Goal: Task Accomplishment & Management: Manage account settings

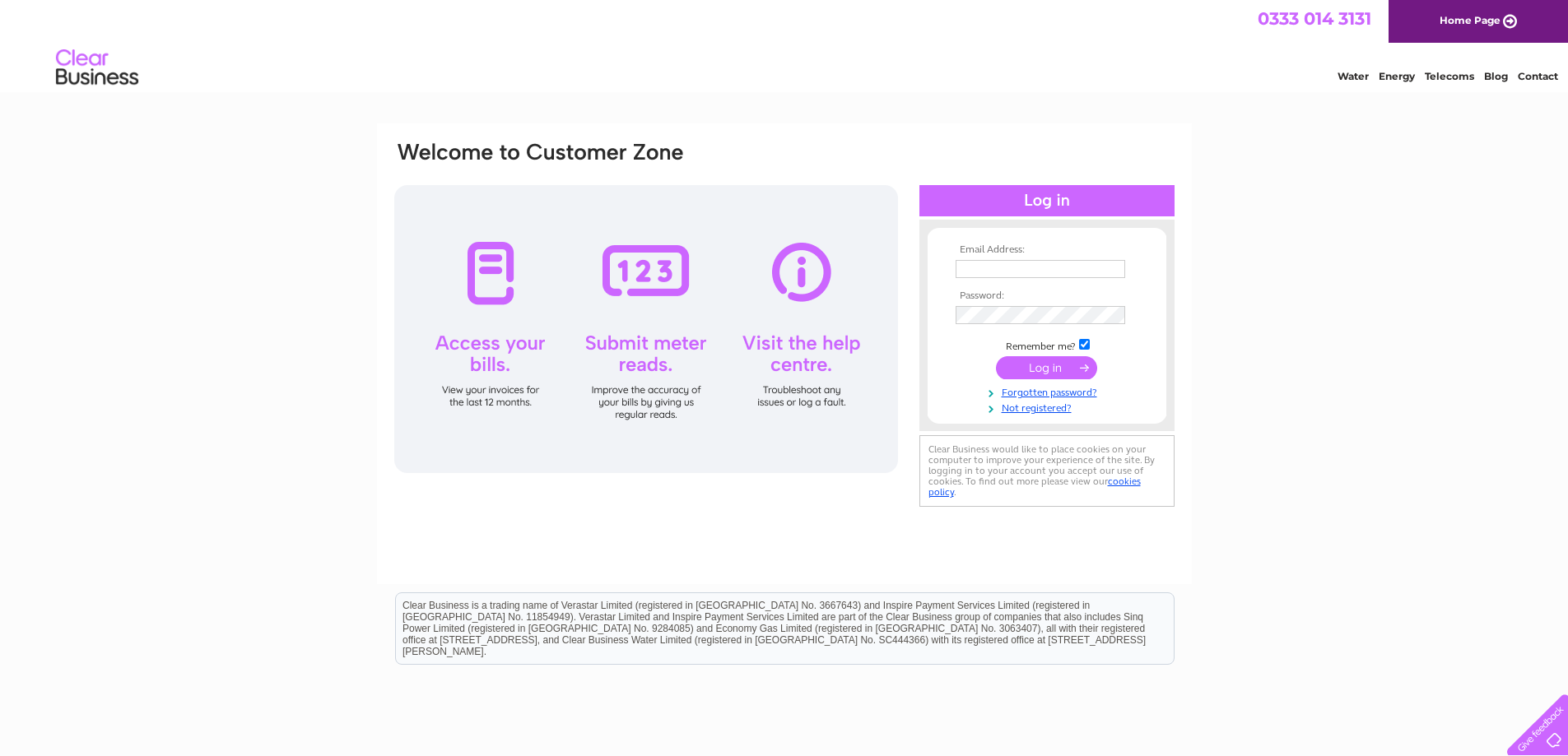
type input "pfvisionpanels@gmail.com"
click at [1042, 367] on input "submit" at bounding box center [1046, 368] width 101 height 23
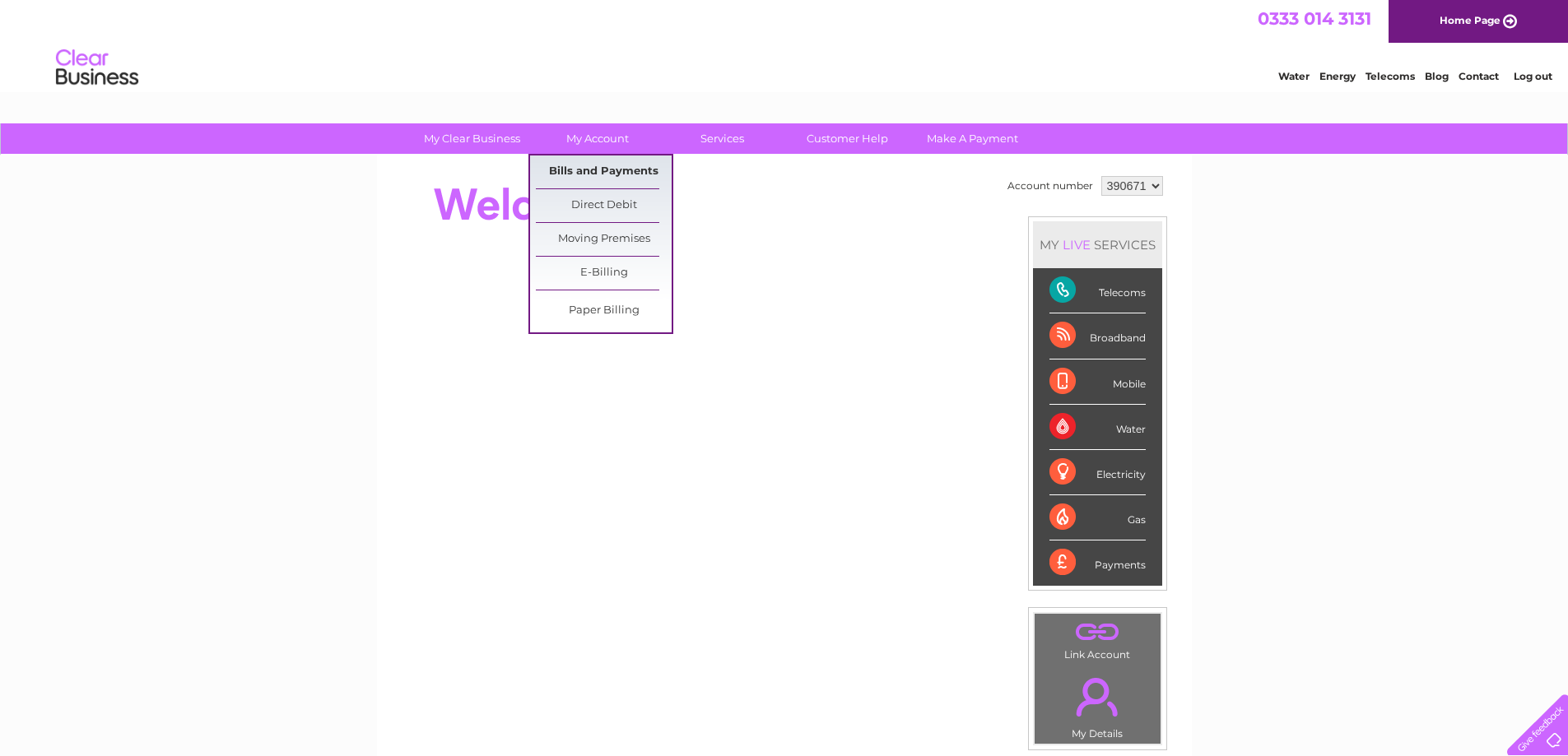
click at [579, 170] on link "Bills and Payments" at bounding box center [603, 172] width 135 height 33
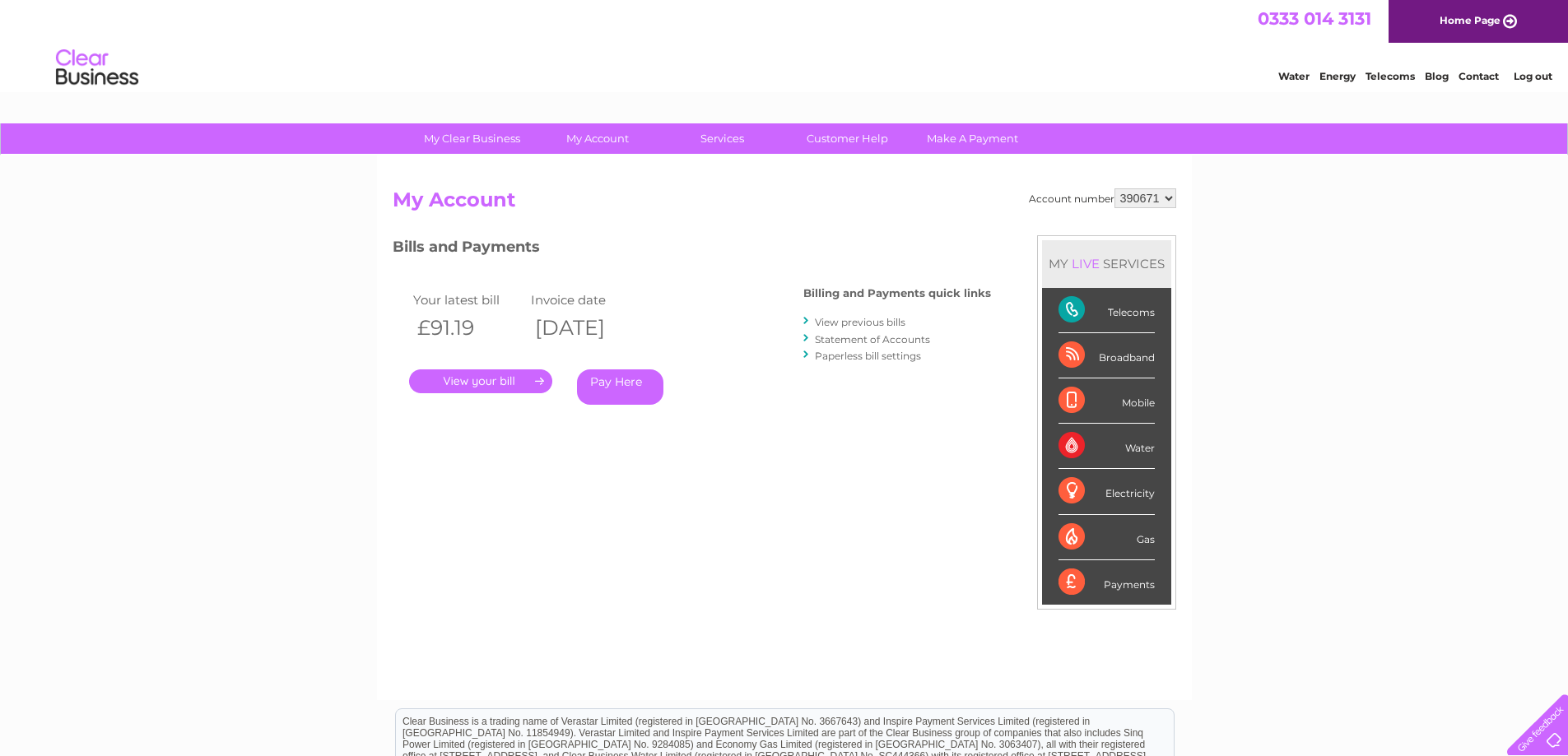
click at [869, 320] on link "View previous bills" at bounding box center [860, 321] width 91 height 12
click at [862, 339] on link "Statement of Accounts" at bounding box center [872, 339] width 115 height 12
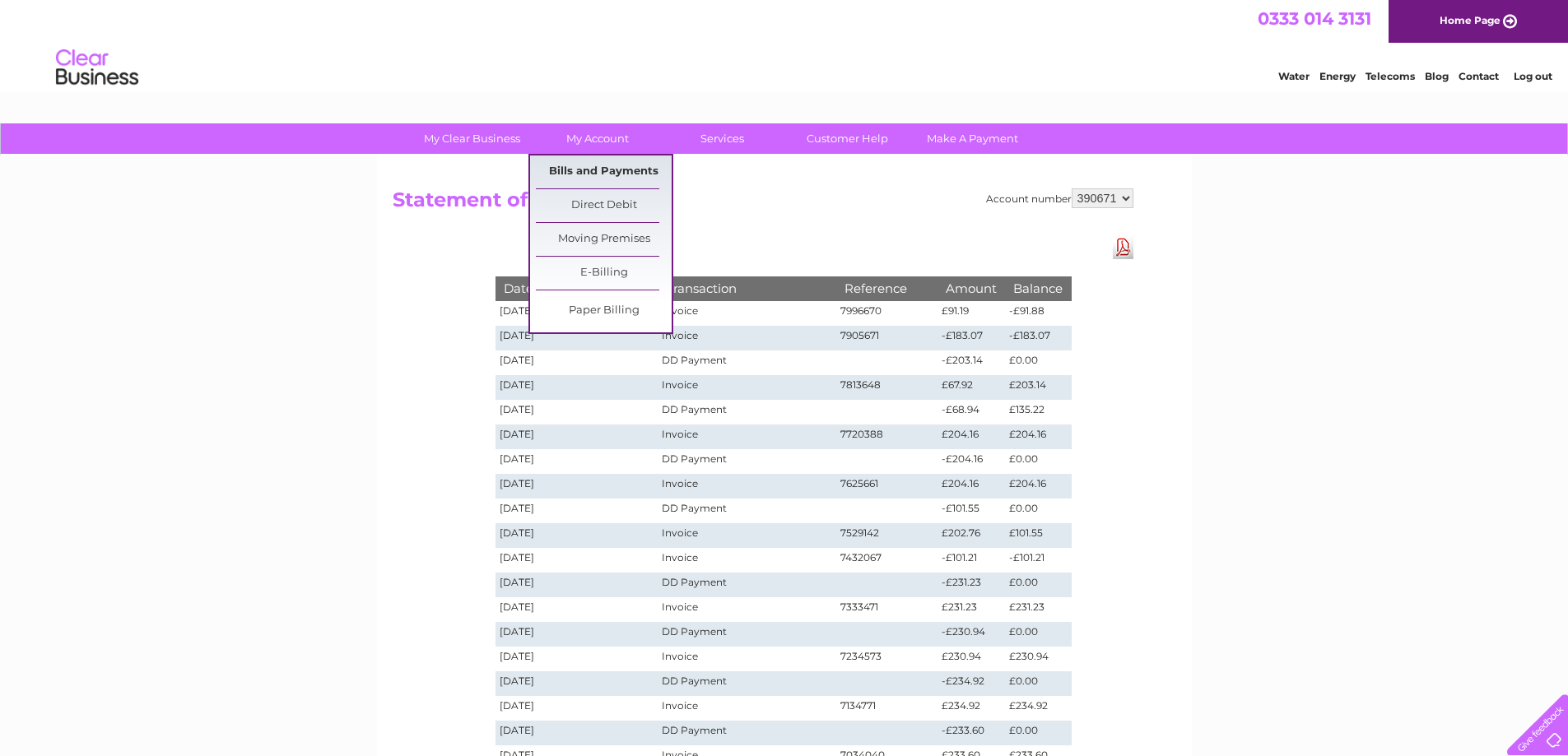
click at [591, 168] on link "Bills and Payments" at bounding box center [603, 172] width 135 height 33
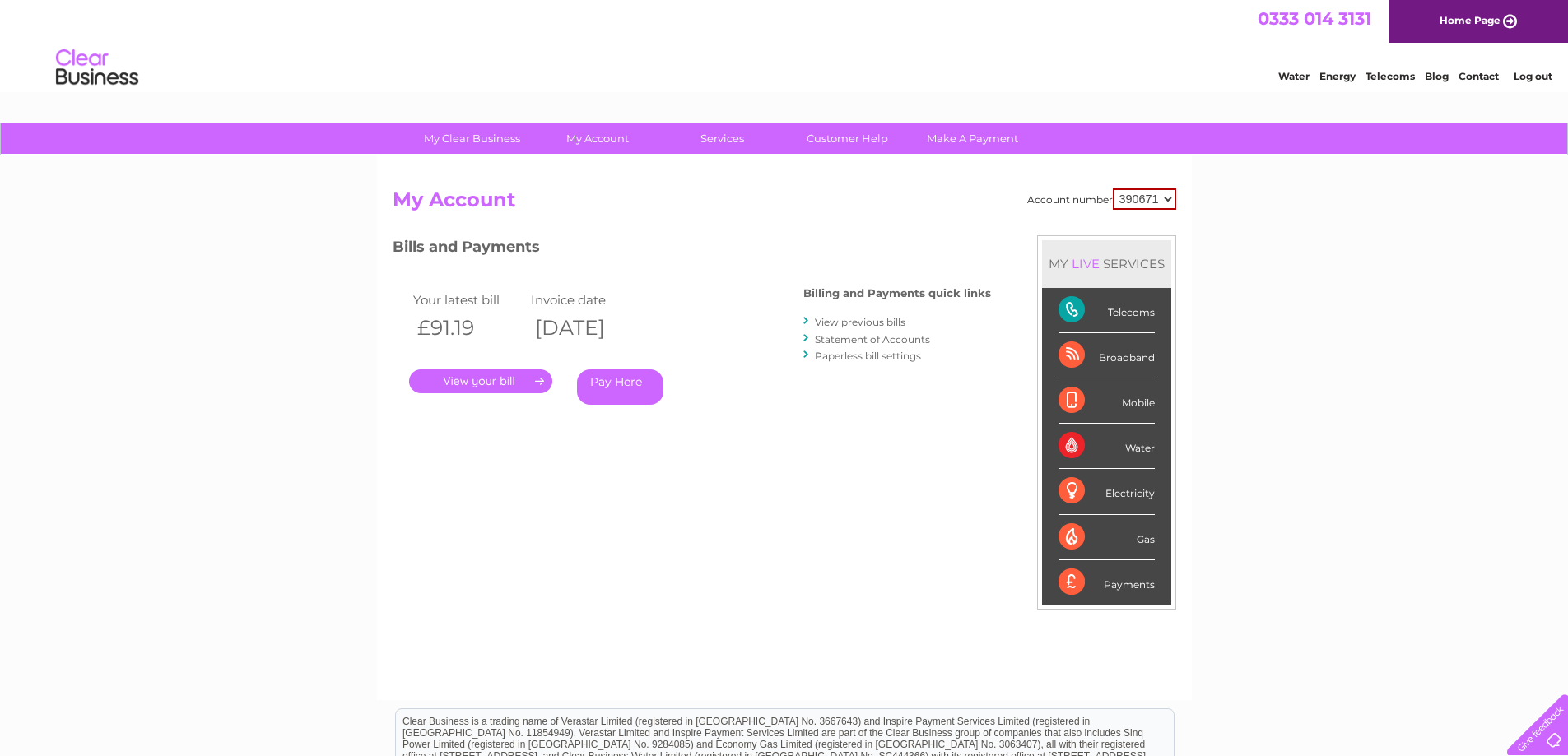
click at [864, 319] on link "View previous bills" at bounding box center [860, 321] width 91 height 12
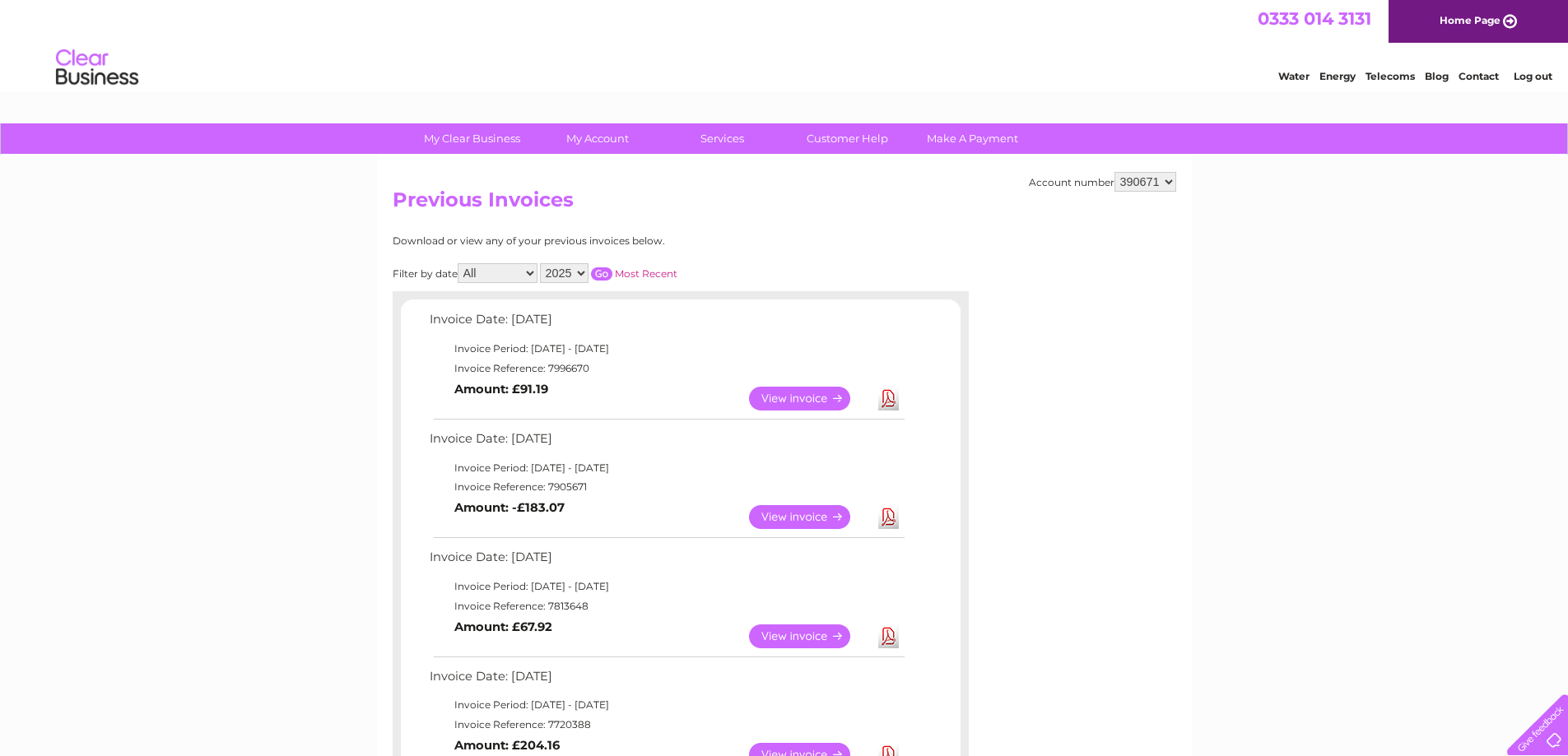
click at [794, 515] on link "View" at bounding box center [810, 517] width 121 height 24
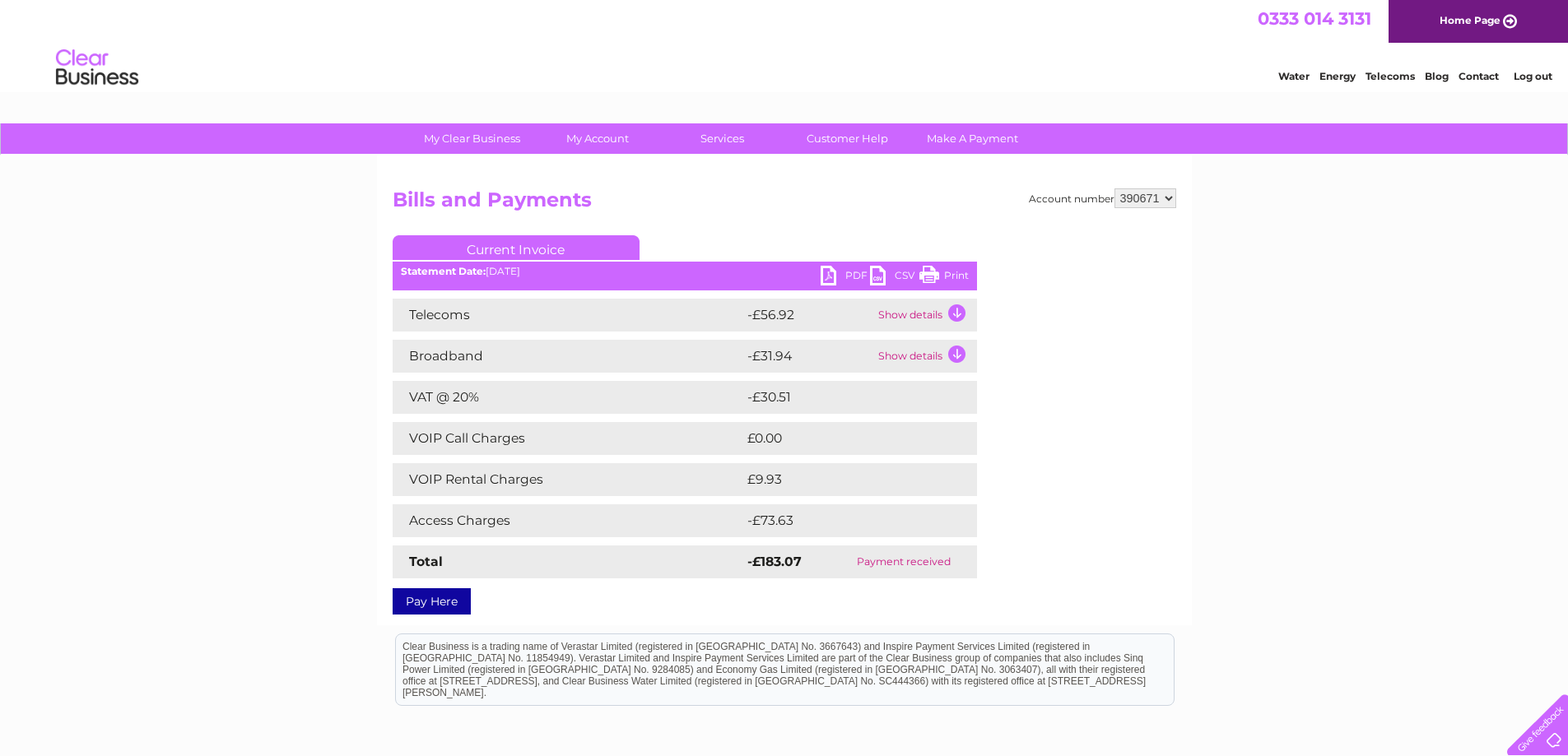
click at [960, 313] on td "Show details" at bounding box center [925, 315] width 103 height 33
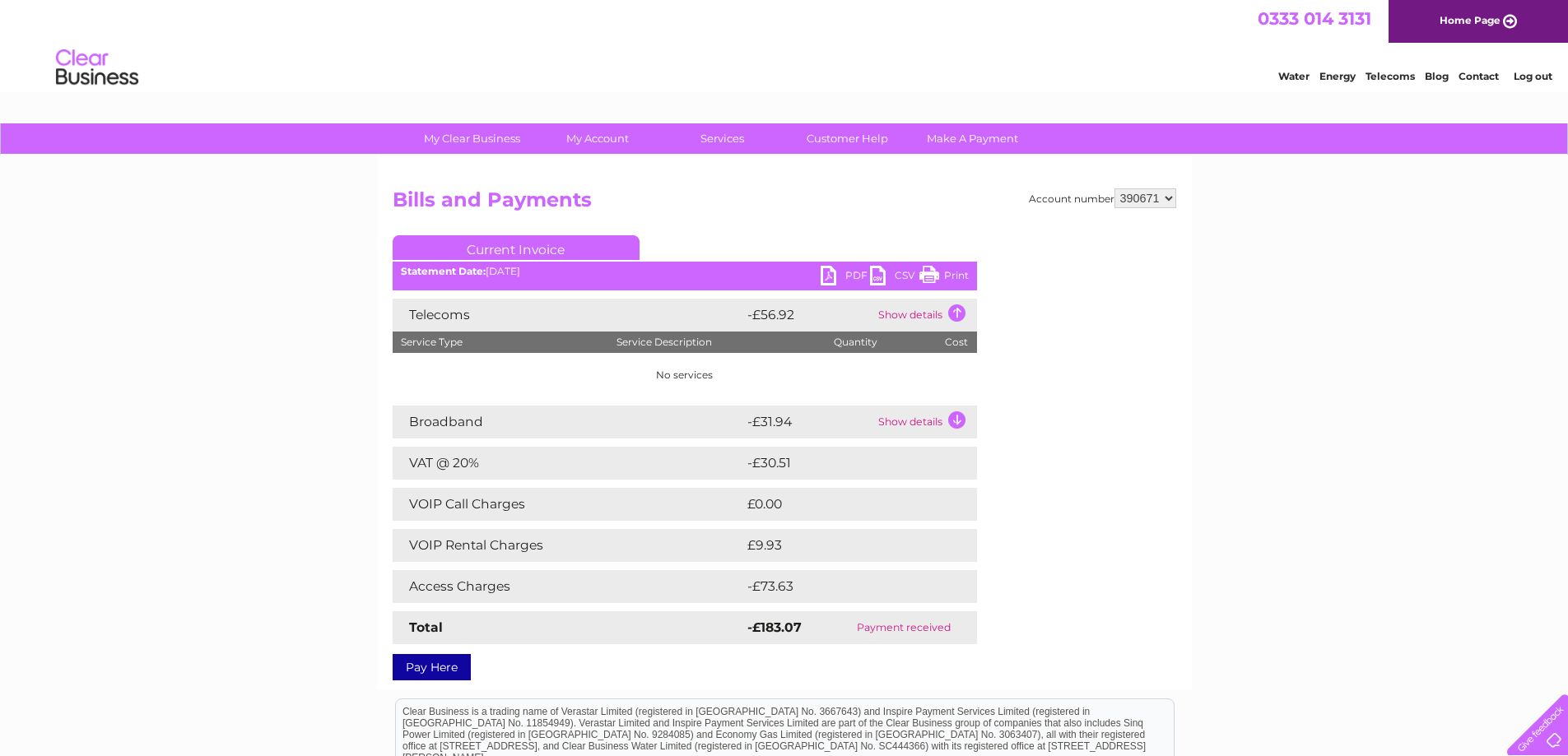
click at [843, 273] on link "PDF" at bounding box center [845, 278] width 49 height 24
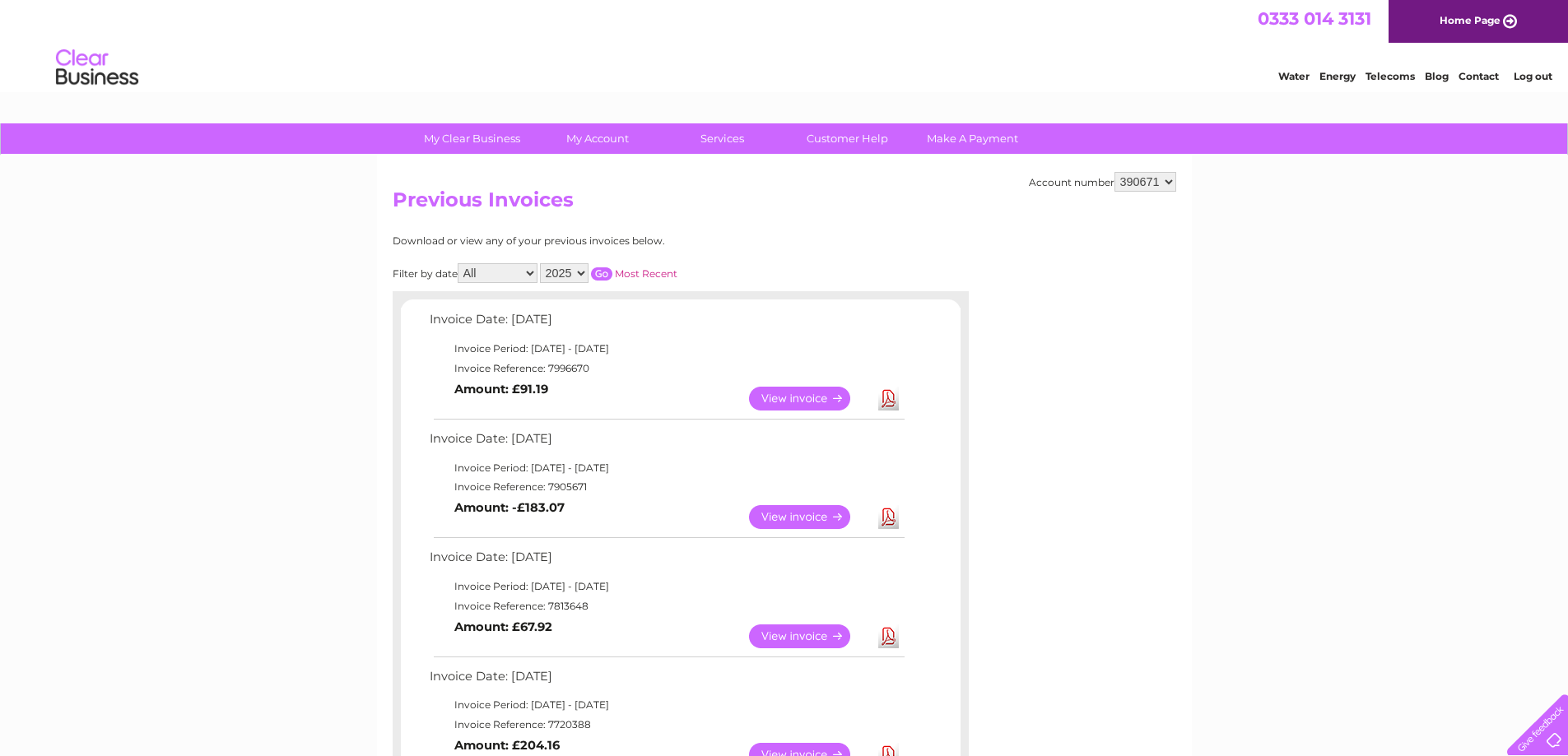
click at [794, 393] on link "View" at bounding box center [810, 399] width 121 height 24
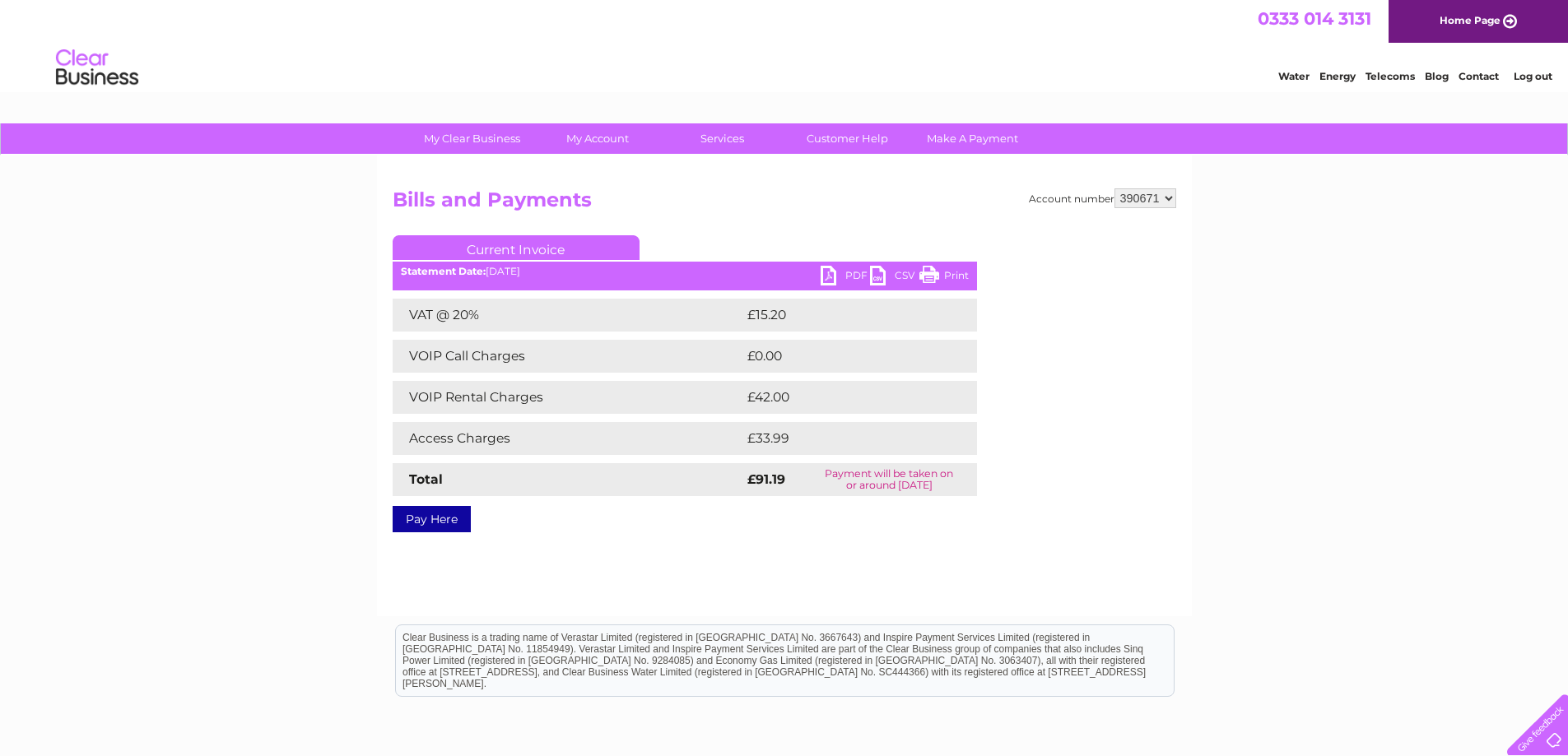
click at [953, 278] on link "Print" at bounding box center [943, 278] width 49 height 24
click at [830, 270] on link "PDF" at bounding box center [845, 278] width 49 height 24
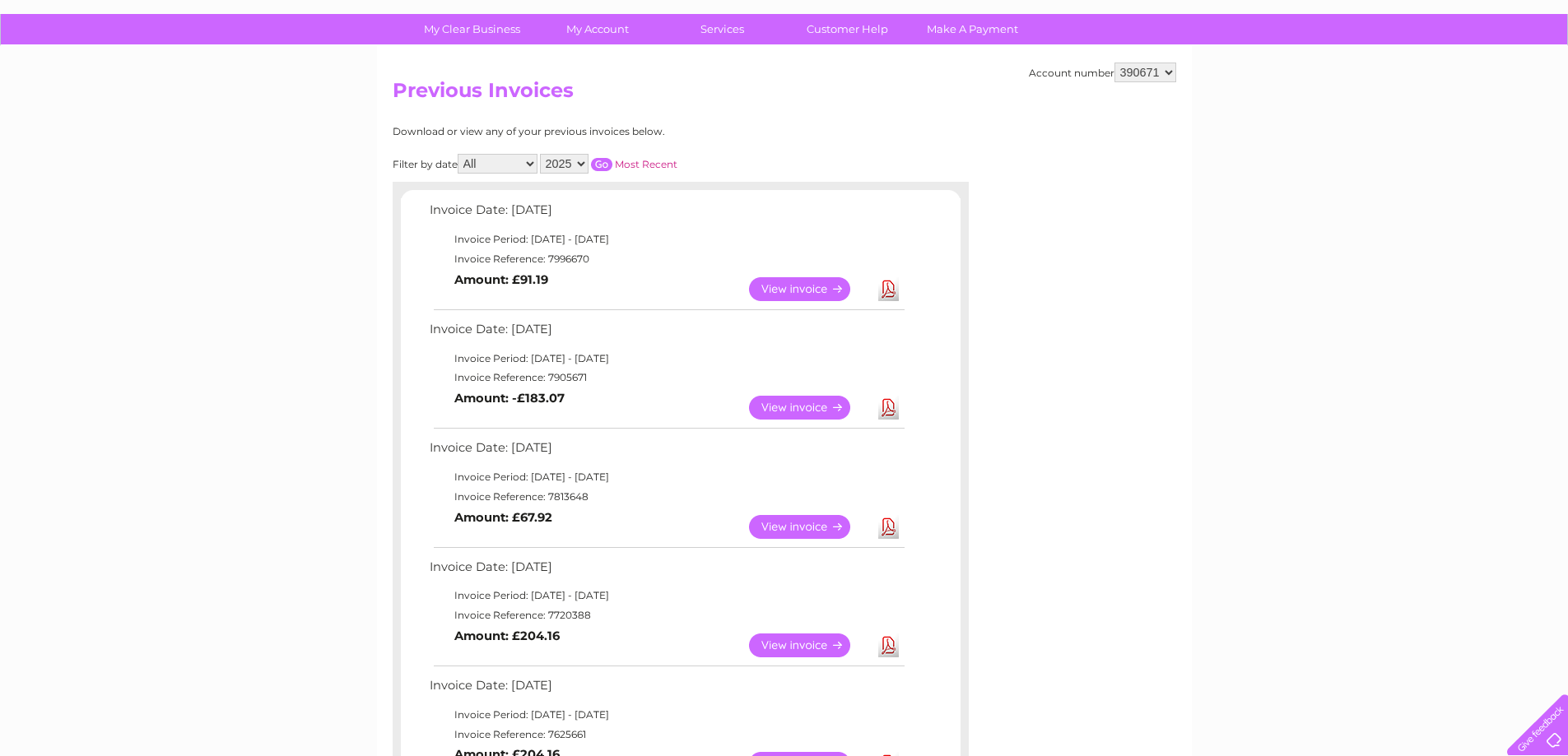
scroll to position [82, 0]
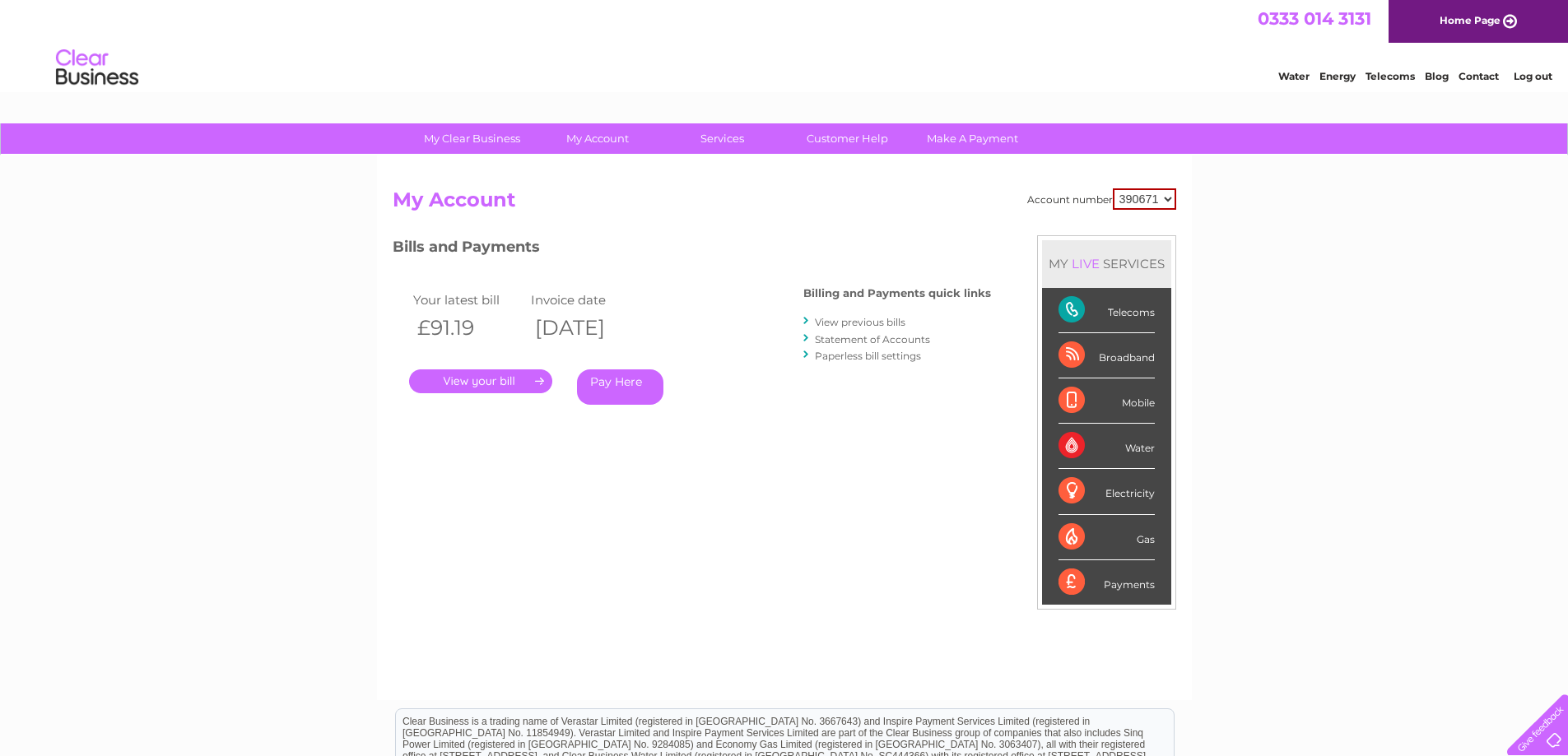
click at [854, 336] on link "Statement of Accounts" at bounding box center [872, 339] width 115 height 12
